Goal: Contribute content

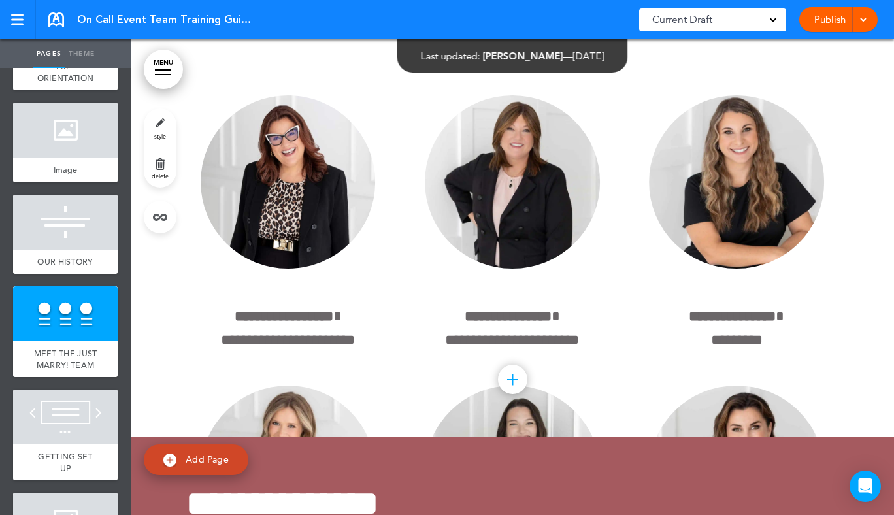
scroll to position [4007, 0]
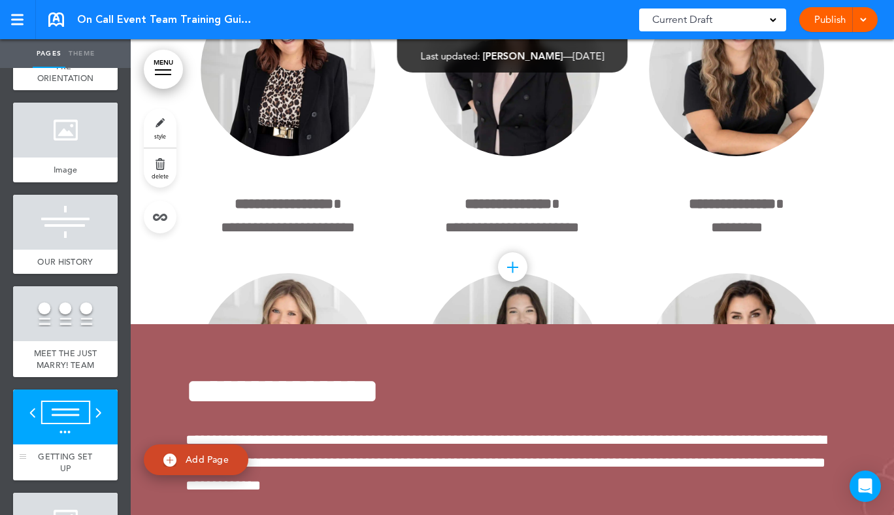
click at [62, 426] on div at bounding box center [65, 417] width 105 height 55
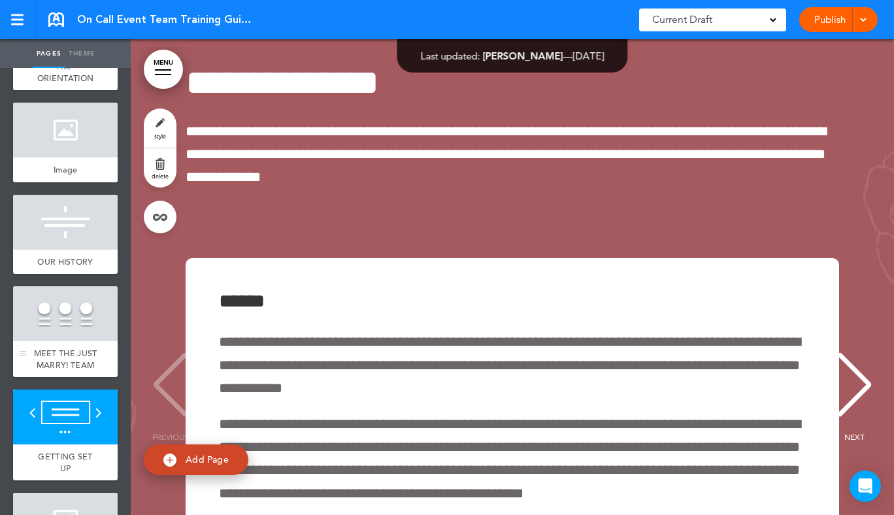
click at [67, 337] on div at bounding box center [65, 313] width 105 height 55
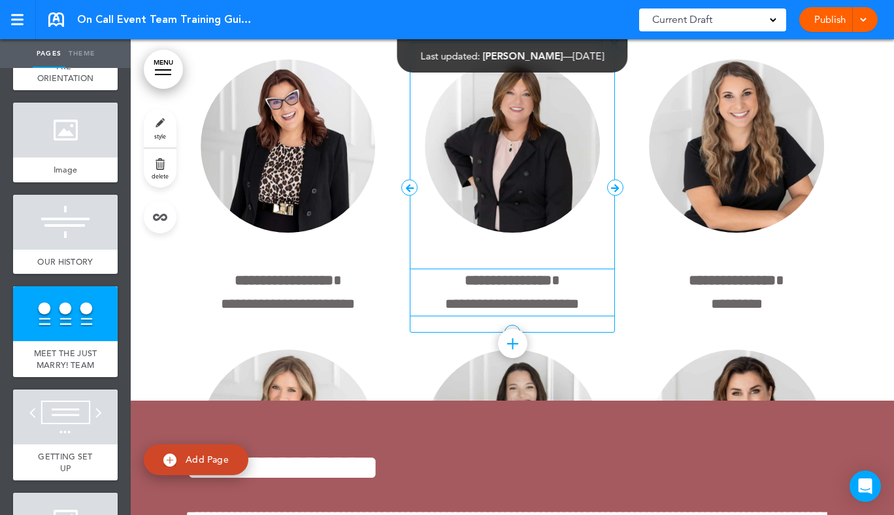
scroll to position [4133, 0]
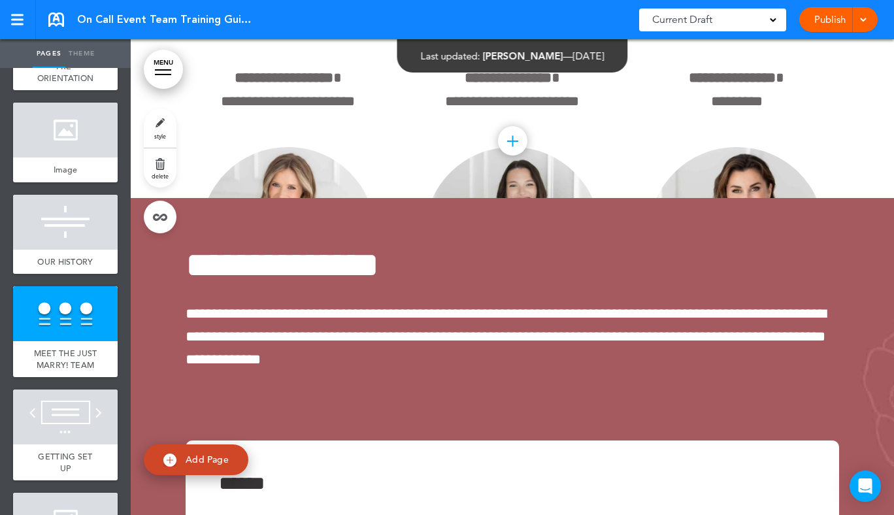
click at [512, 147] on div at bounding box center [512, 141] width 1 height 11
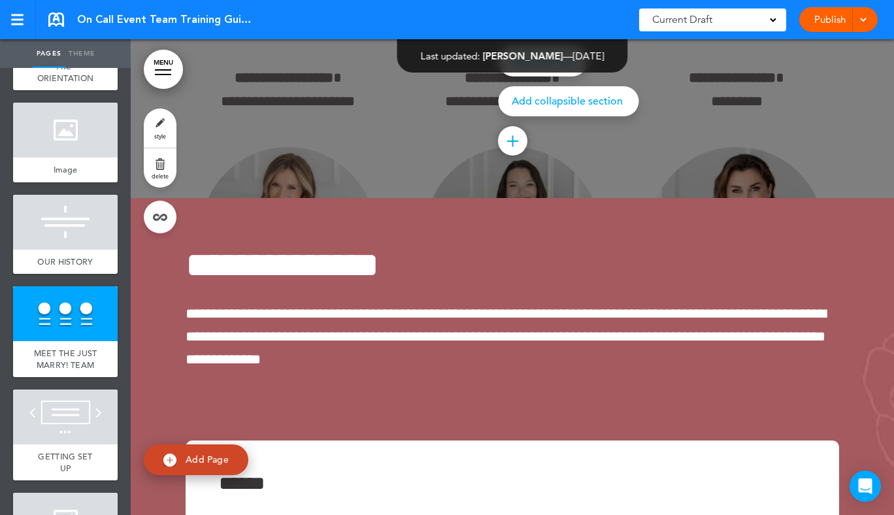
scroll to position [4070, 0]
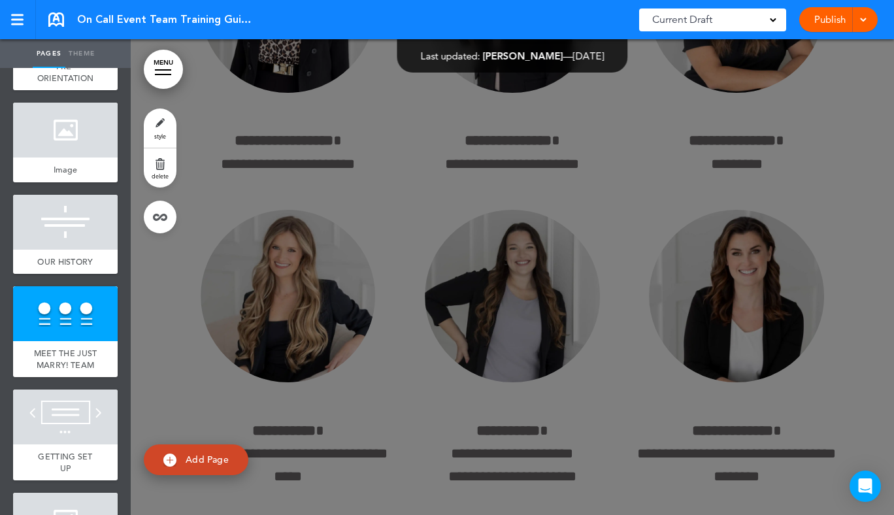
click at [441, 247] on div at bounding box center [578, 257] width 894 height 515
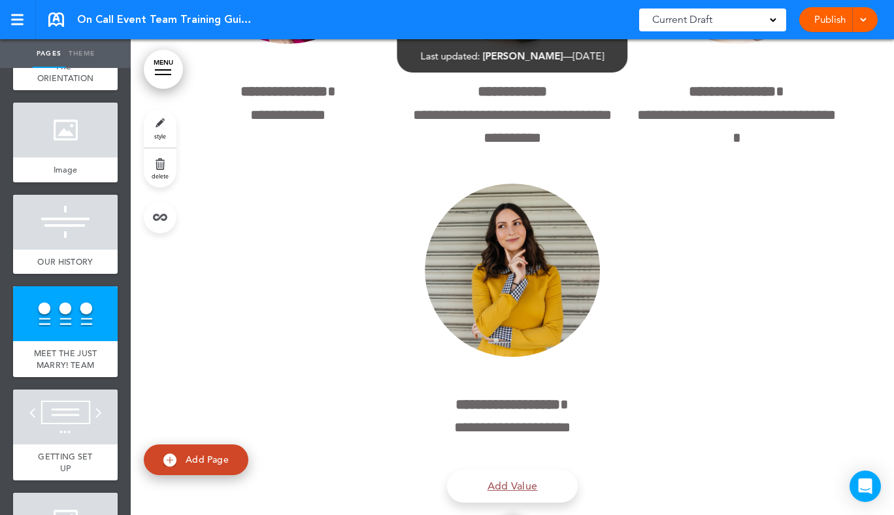
scroll to position [5171, 0]
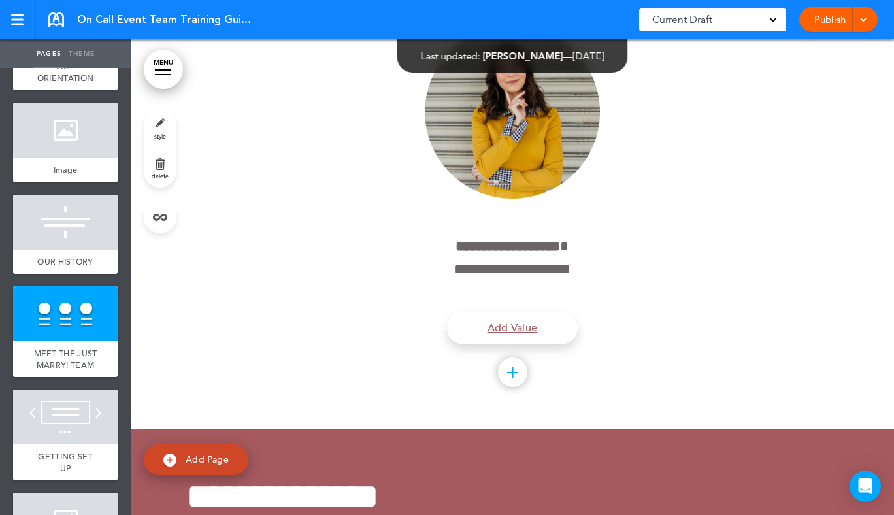
click at [516, 387] on div at bounding box center [512, 372] width 29 height 29
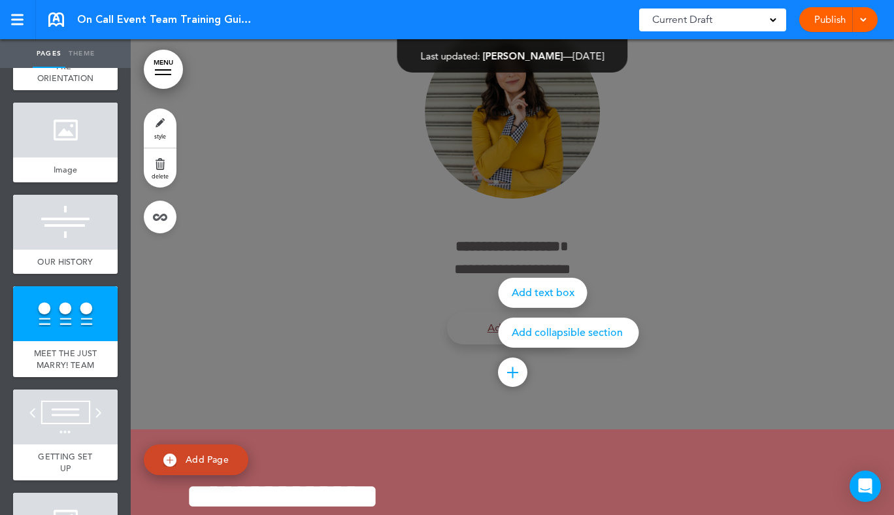
click at [535, 308] on div "Add text box" at bounding box center [543, 293] width 89 height 30
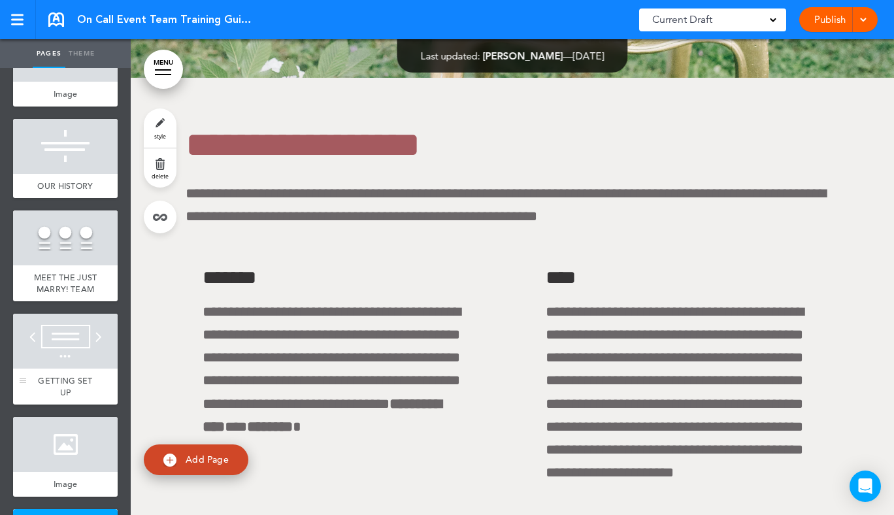
scroll to position [519, 0]
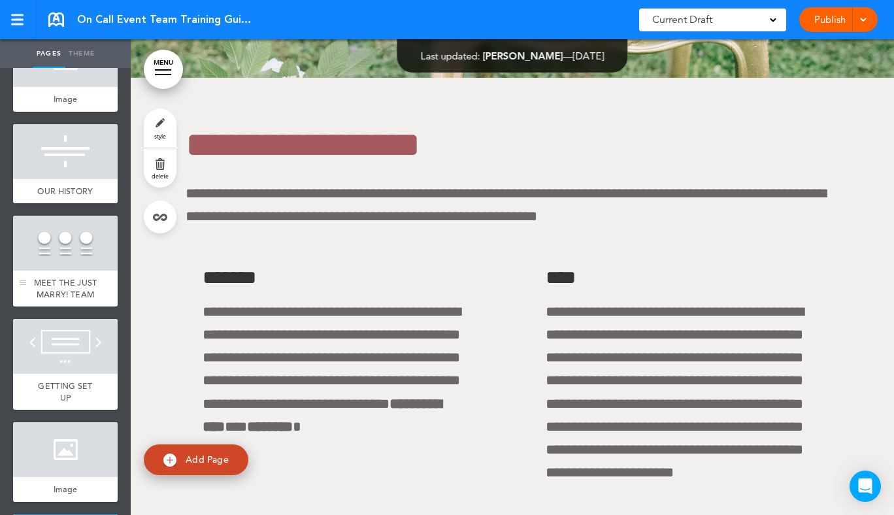
click at [74, 269] on div at bounding box center [65, 243] width 105 height 55
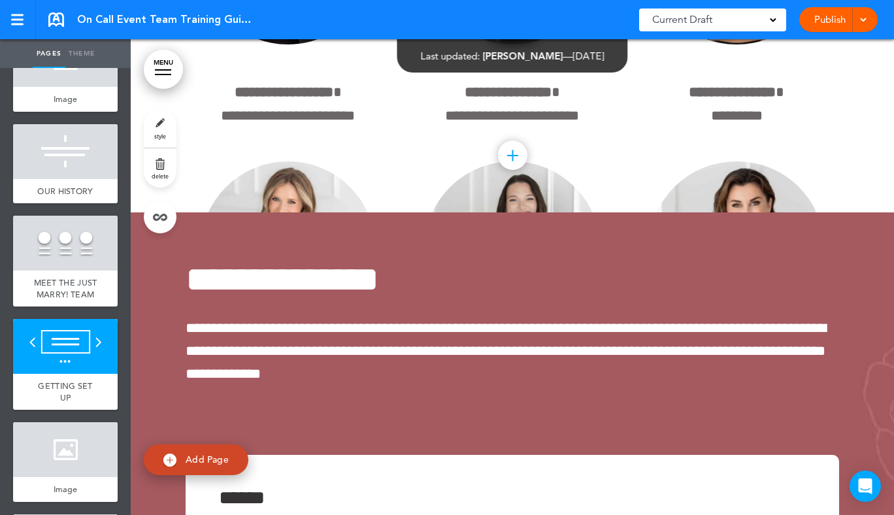
scroll to position [3909, 0]
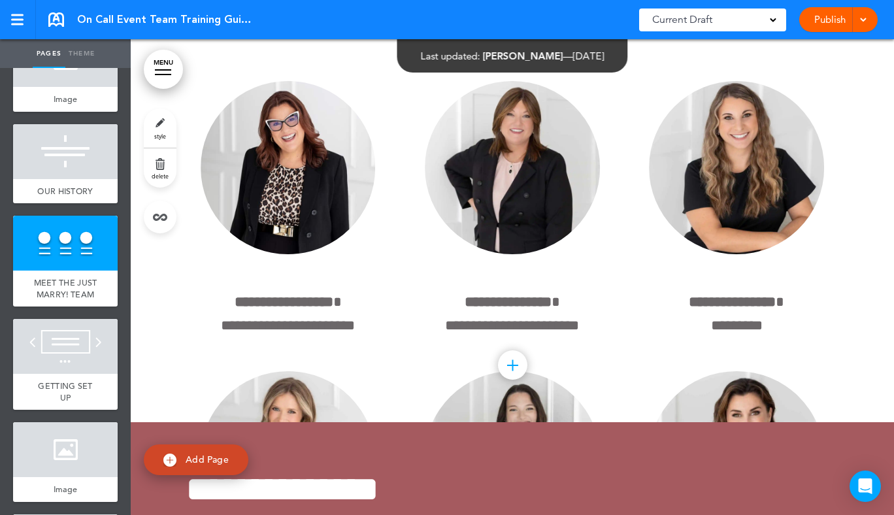
click at [514, 380] on div at bounding box center [512, 364] width 29 height 29
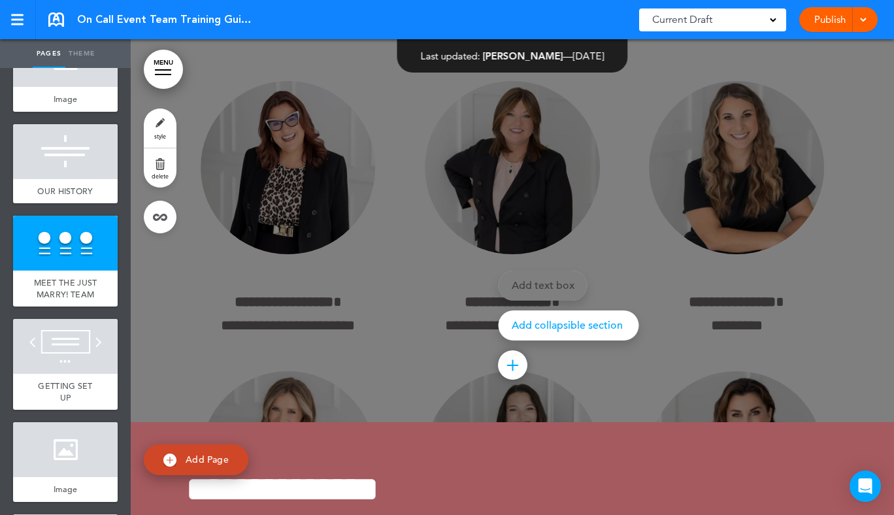
click at [541, 309] on div "Add text box Add collapsible section ? In order to add a collapsible section, o…" at bounding box center [569, 306] width 141 height 70
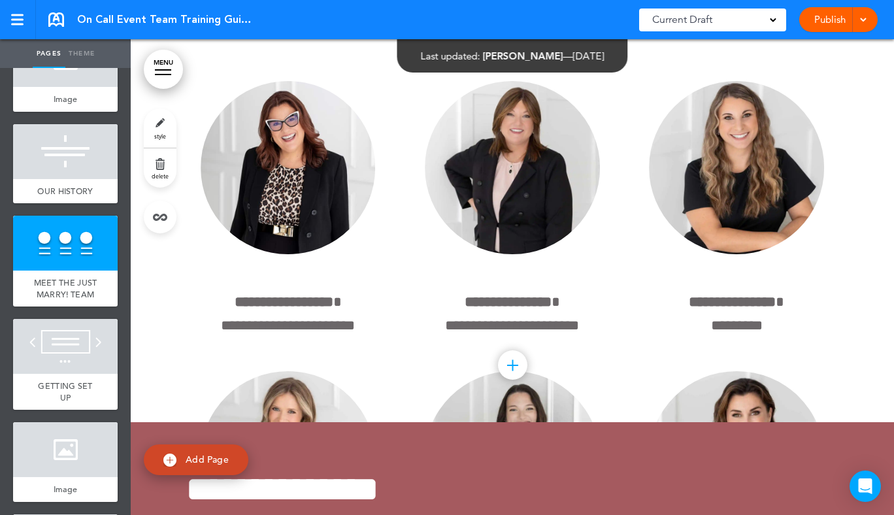
click at [513, 380] on div at bounding box center [512, 364] width 29 height 29
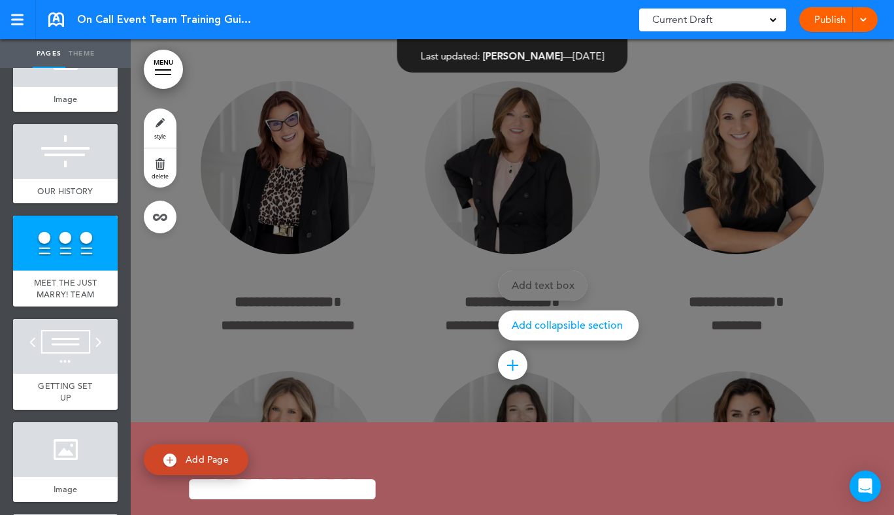
click at [538, 307] on div "Add text box Add collapsible section ? In order to add a collapsible section, o…" at bounding box center [569, 306] width 141 height 70
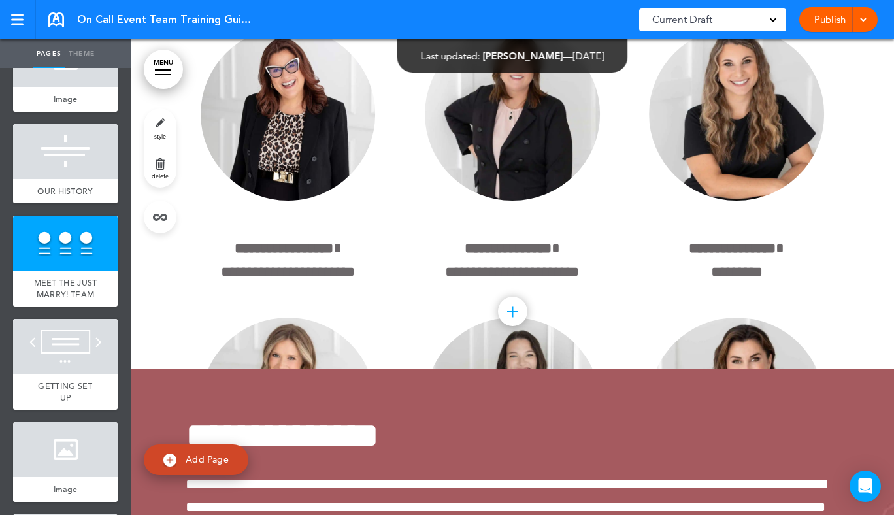
scroll to position [4090, 0]
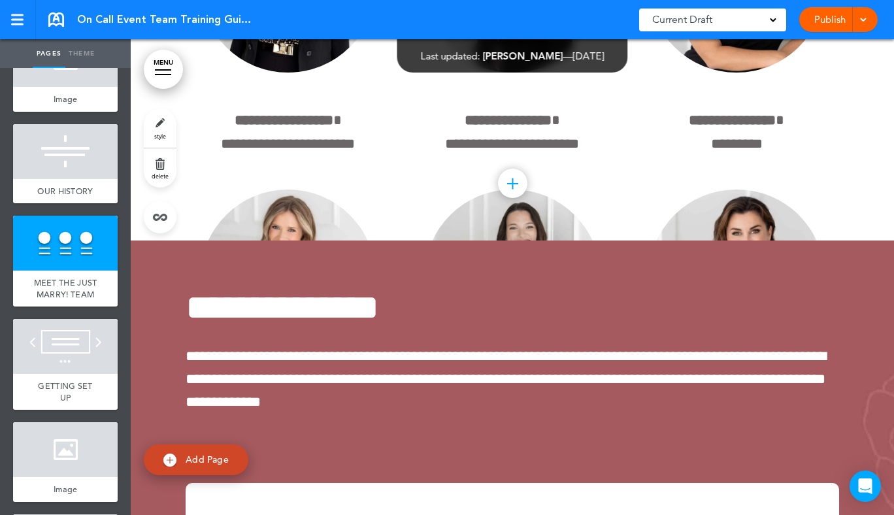
click at [517, 198] on div at bounding box center [512, 183] width 29 height 29
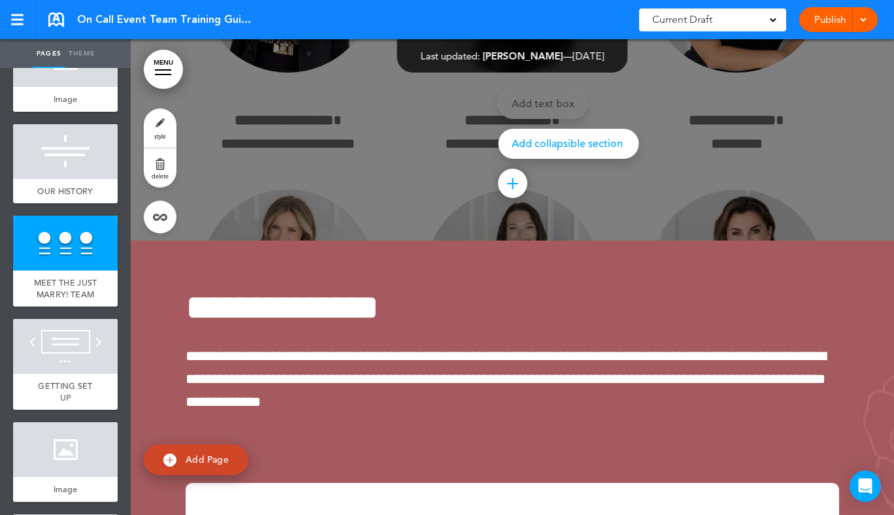
click at [527, 126] on div "Add text box Add collapsible section ? In order to add a collapsible section, o…" at bounding box center [569, 124] width 141 height 70
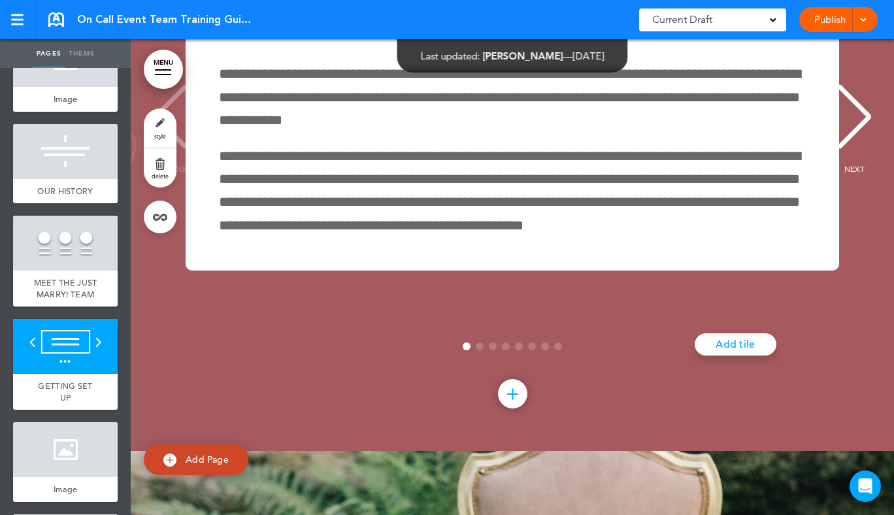
scroll to position [4589, 0]
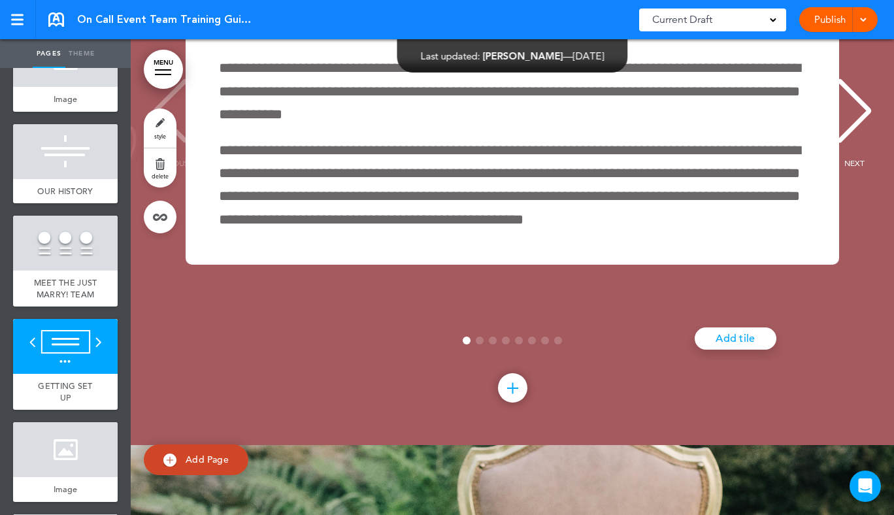
click at [867, 144] on div "NEXT" at bounding box center [855, 122] width 40 height 65
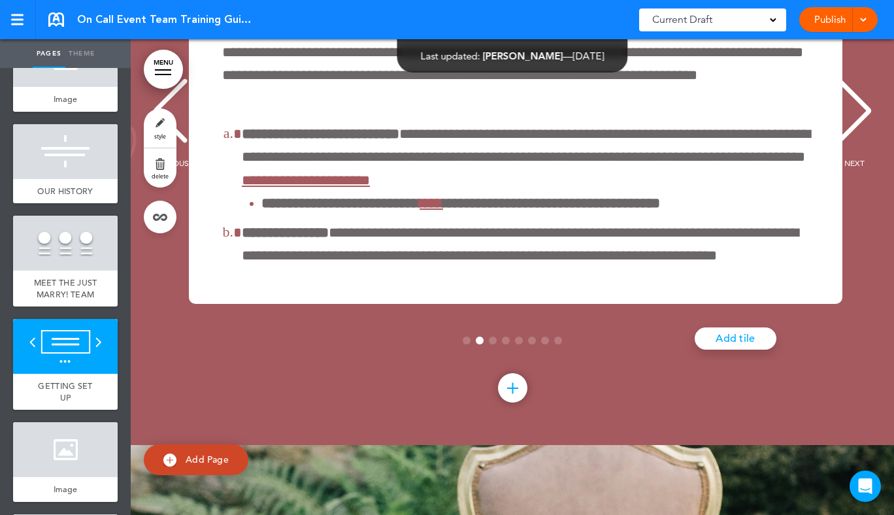
click at [865, 143] on div "NEXT" at bounding box center [855, 122] width 40 height 65
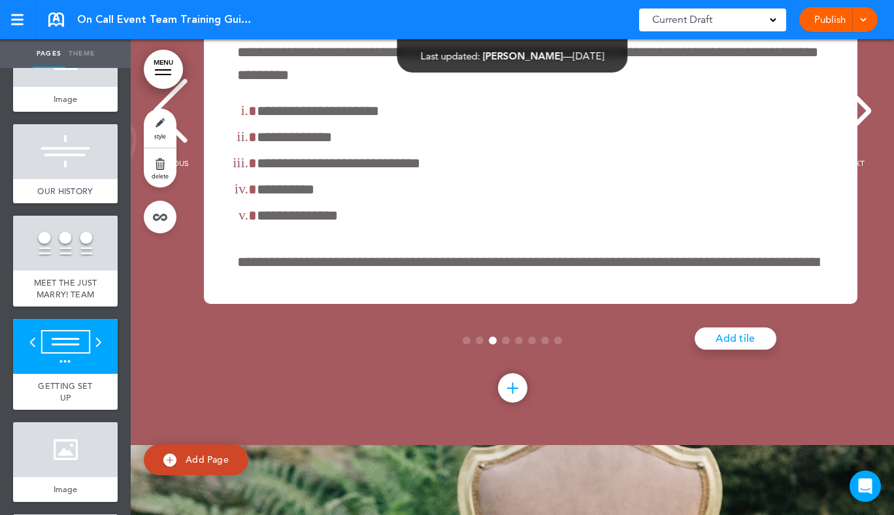
click at [865, 143] on div "NEXT" at bounding box center [855, 122] width 40 height 65
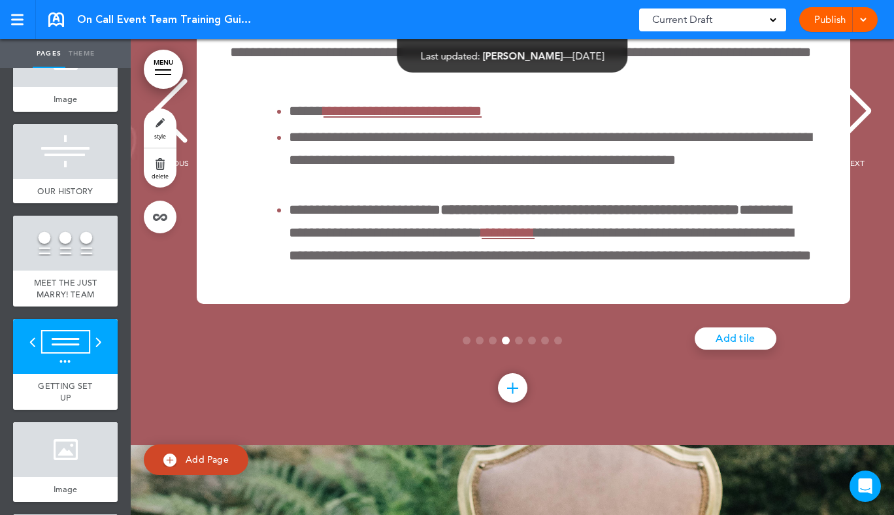
click at [865, 143] on div "NEXT" at bounding box center [855, 122] width 40 height 65
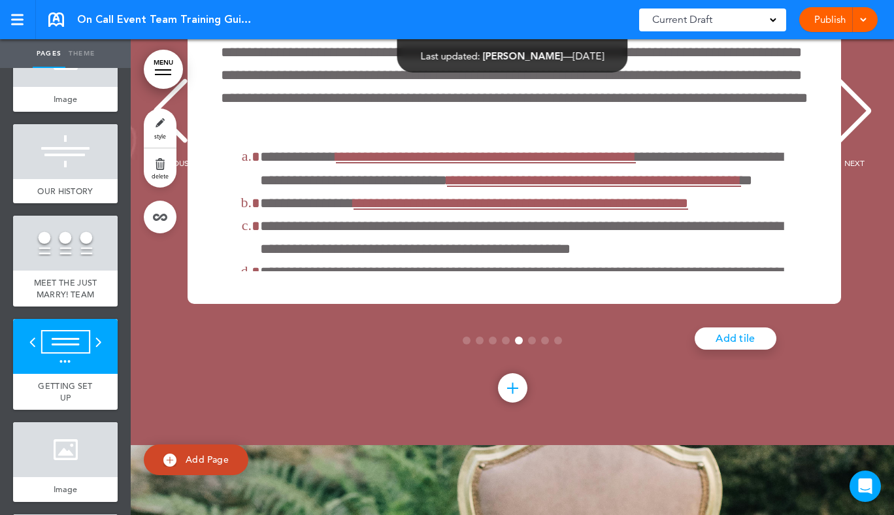
click at [865, 143] on div "NEXT" at bounding box center [855, 122] width 40 height 65
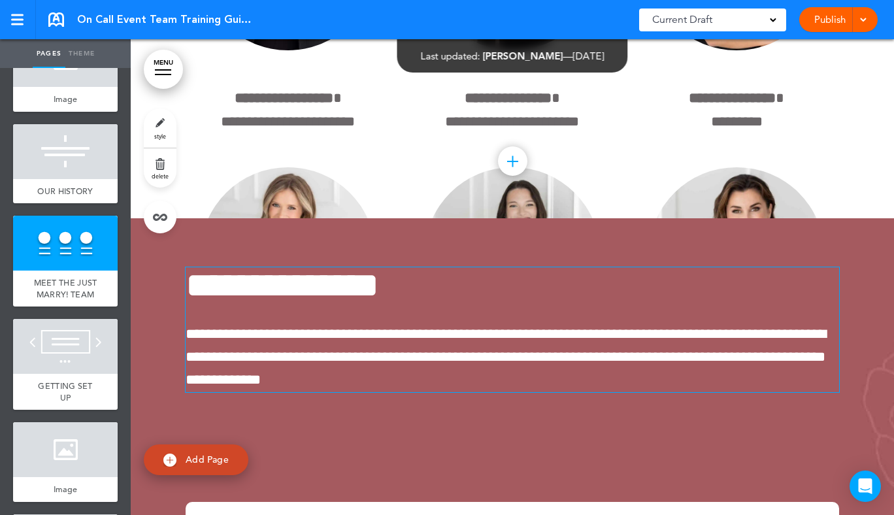
scroll to position [4077, 0]
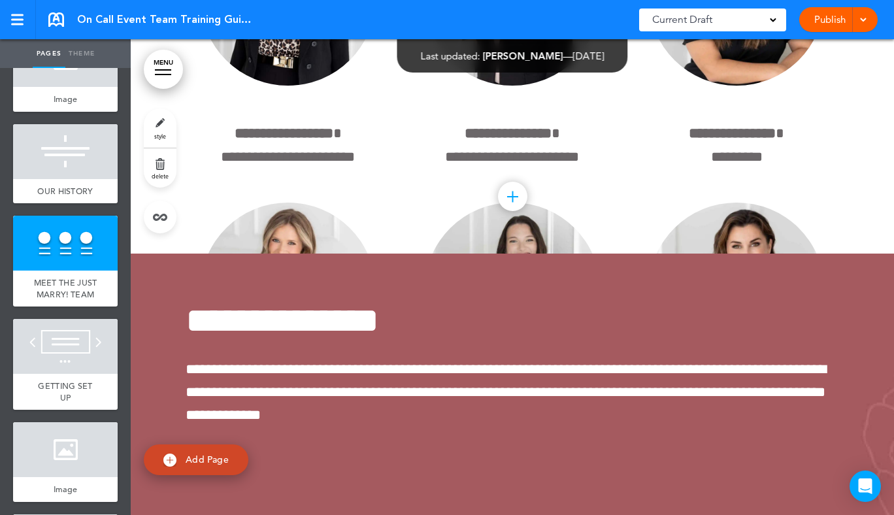
click at [512, 203] on div at bounding box center [512, 197] width 1 height 11
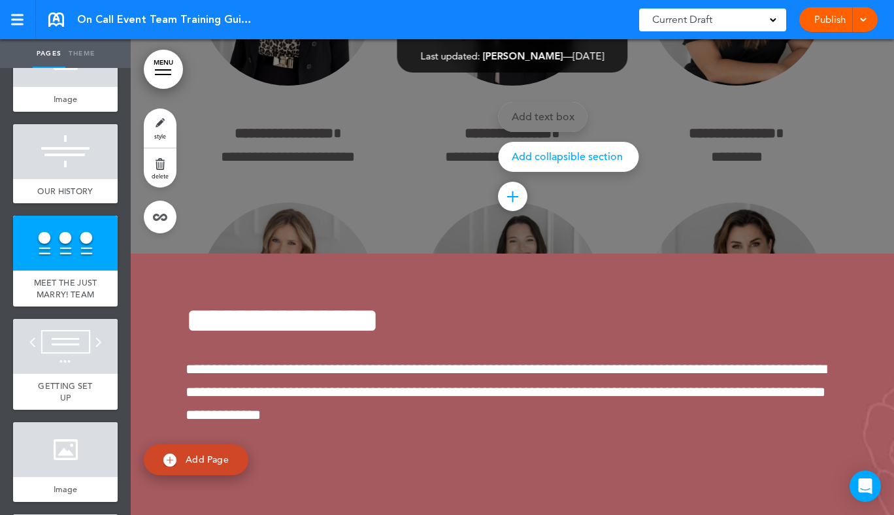
click at [403, 194] on div at bounding box center [578, 257] width 894 height 515
